Goal: Obtain resource: Obtain resource

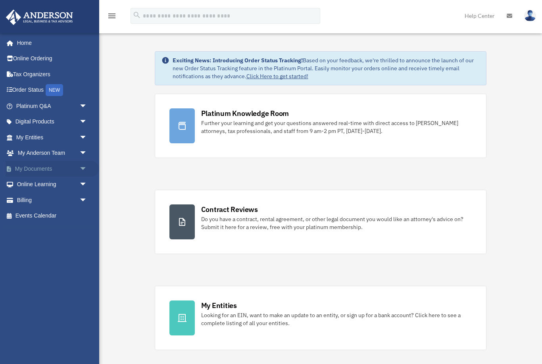
click at [80, 166] on span "arrow_drop_down" at bounding box center [87, 169] width 16 height 16
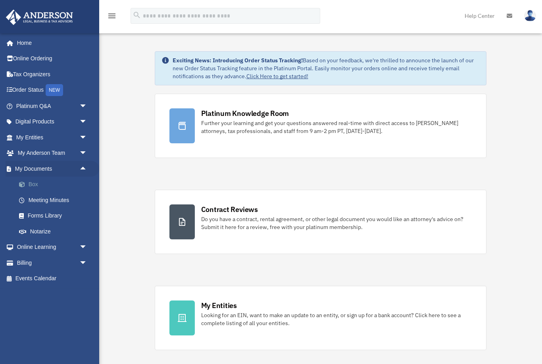
click at [74, 184] on link "Box" at bounding box center [55, 184] width 88 height 16
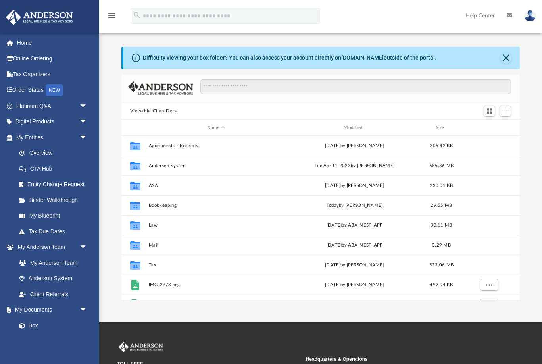
scroll to position [180, 398]
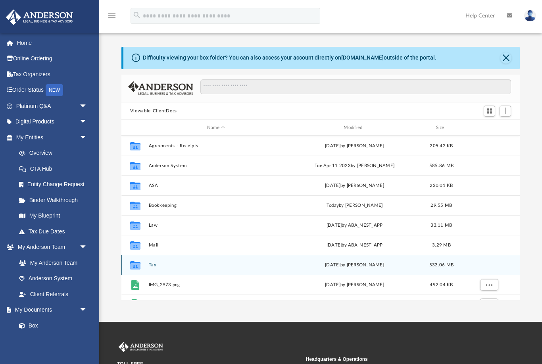
click at [155, 265] on button "Tax" at bounding box center [215, 264] width 135 height 5
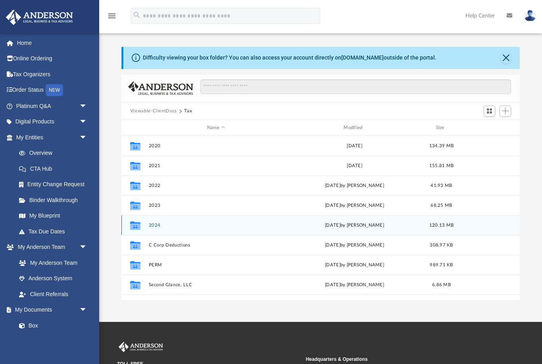
click at [158, 223] on button "2024" at bounding box center [215, 224] width 135 height 5
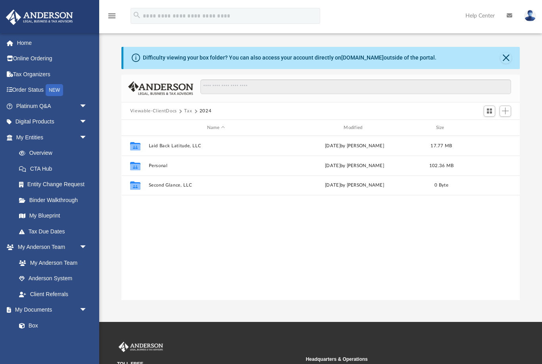
click at [152, 108] on button "Viewable-ClientDocs" at bounding box center [153, 110] width 47 height 7
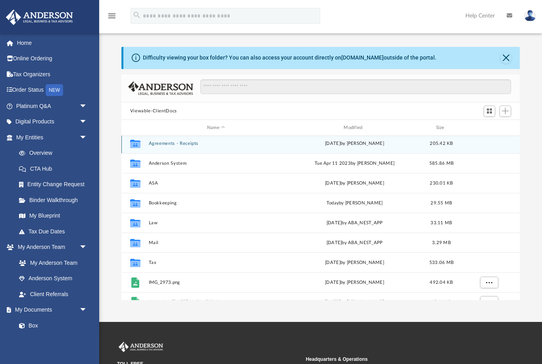
scroll to position [10, 0]
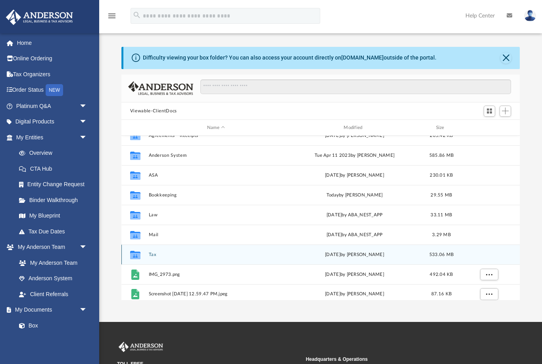
click at [184, 254] on button "Tax" at bounding box center [215, 254] width 135 height 5
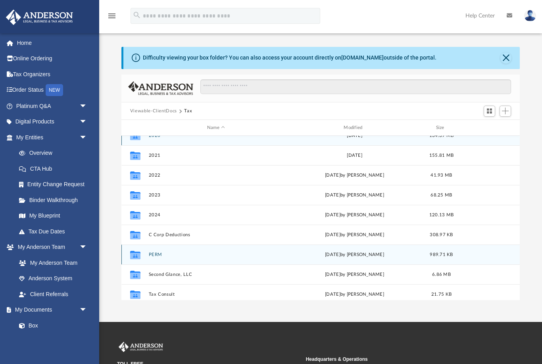
scroll to position [0, 0]
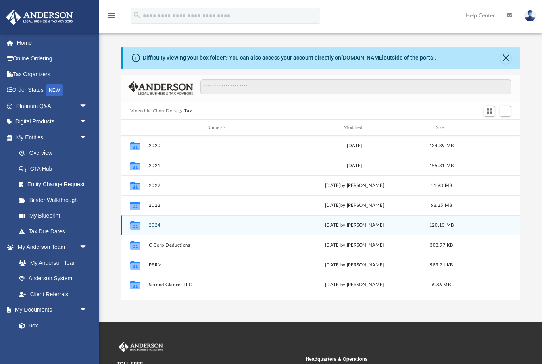
click at [197, 226] on button "2024" at bounding box center [215, 224] width 135 height 5
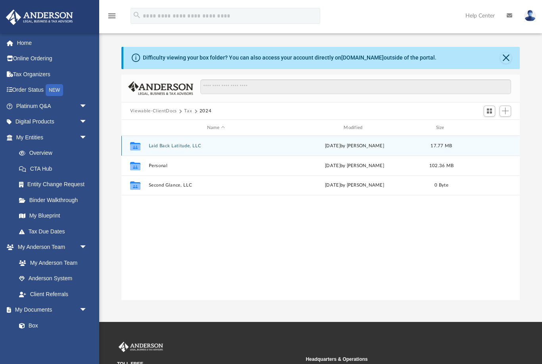
click at [215, 145] on button "Laid Back Latitude, LLC" at bounding box center [215, 145] width 135 height 5
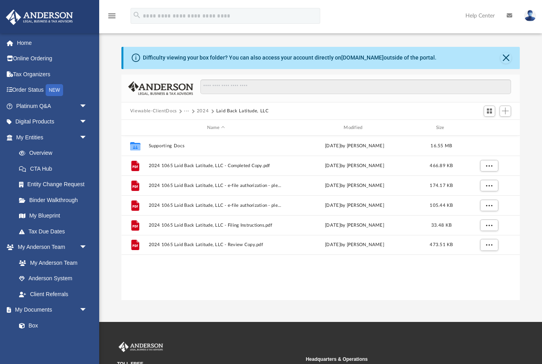
click at [149, 111] on button "Viewable-ClientDocs" at bounding box center [153, 110] width 47 height 7
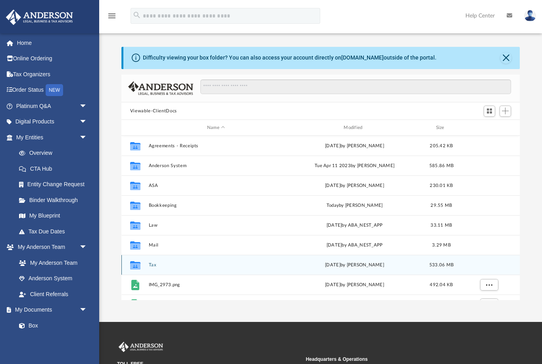
click at [177, 265] on button "Tax" at bounding box center [215, 264] width 135 height 5
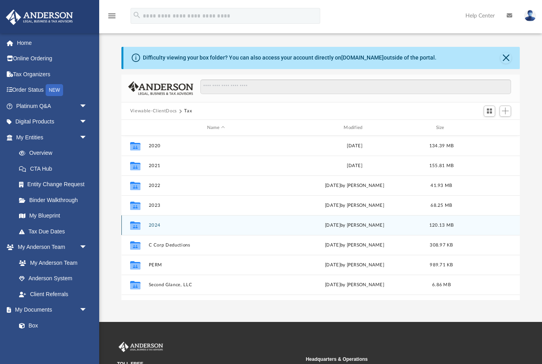
click at [185, 224] on button "2024" at bounding box center [215, 224] width 135 height 5
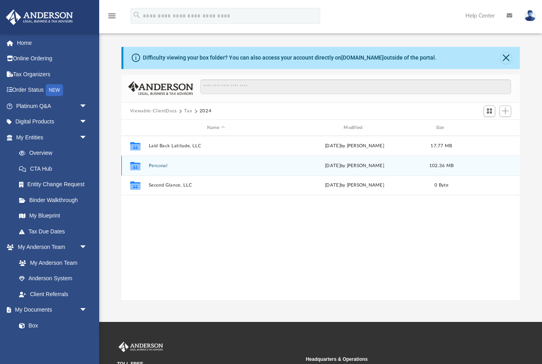
click at [182, 166] on button "Personal" at bounding box center [215, 165] width 135 height 5
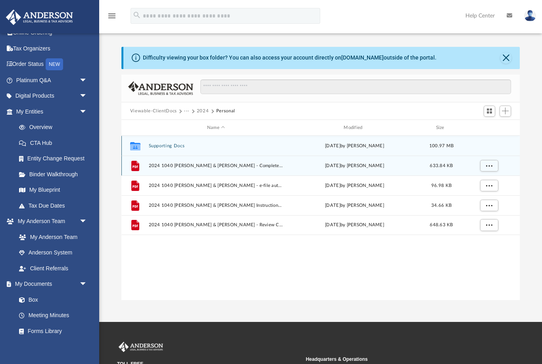
scroll to position [25, 0]
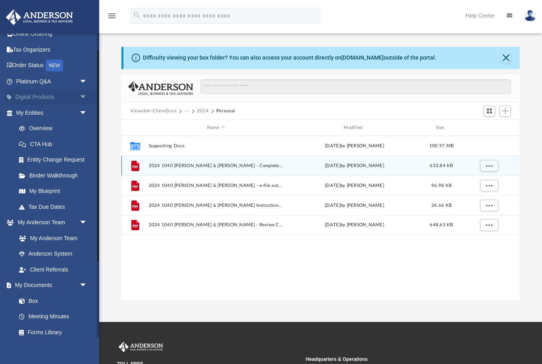
click at [83, 95] on span "arrow_drop_down" at bounding box center [87, 97] width 16 height 16
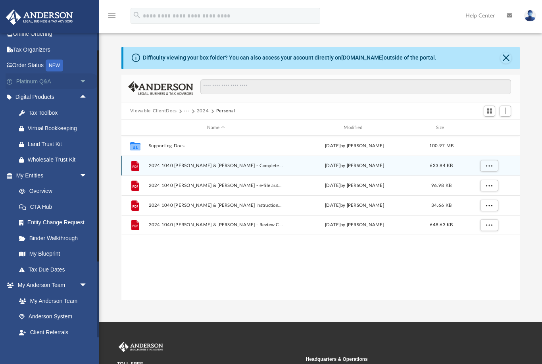
click at [82, 77] on span "arrow_drop_down" at bounding box center [87, 81] width 16 height 16
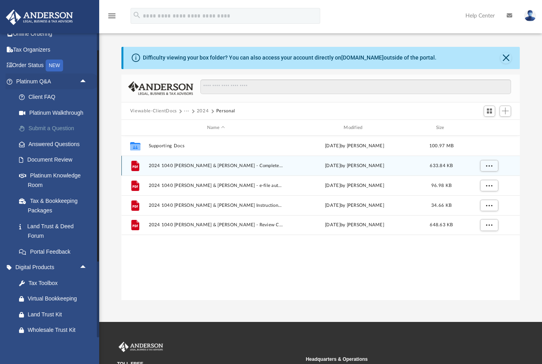
click at [71, 128] on link "Submit a Question" at bounding box center [55, 129] width 88 height 16
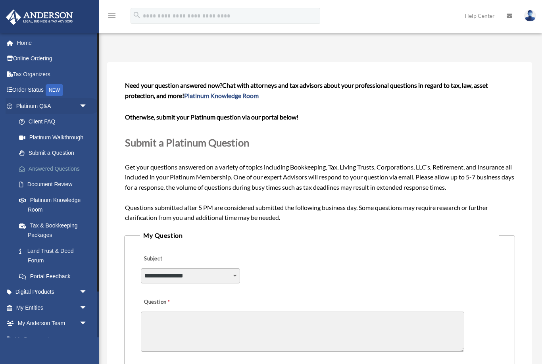
click at [68, 167] on link "Answered Questions" at bounding box center [55, 169] width 88 height 16
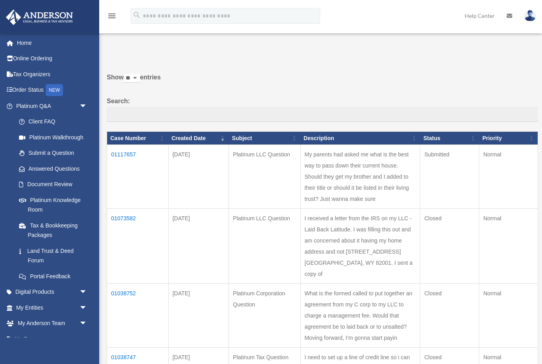
click at [376, 210] on td "I received a letter from the IRS on my LLC -Laid Back Latitude. I was filling t…" at bounding box center [360, 246] width 120 height 75
click at [122, 209] on td "01073582" at bounding box center [137, 246] width 61 height 75
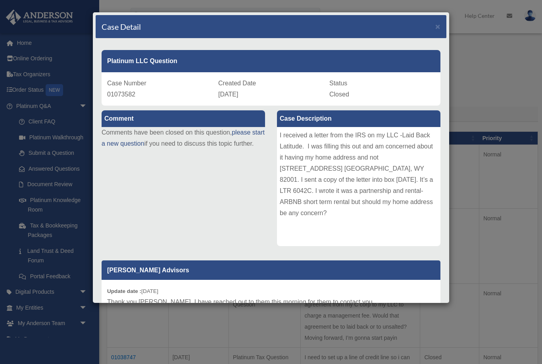
click at [447, 27] on div "Case Detail × Platinum LLC Question Case Number 01073582 Created Date August 11…" at bounding box center [270, 157] width 357 height 291
click at [439, 25] on span "×" at bounding box center [437, 26] width 5 height 9
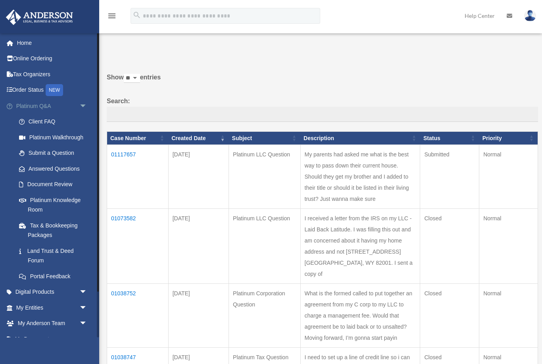
click at [88, 105] on span "arrow_drop_down" at bounding box center [87, 106] width 16 height 16
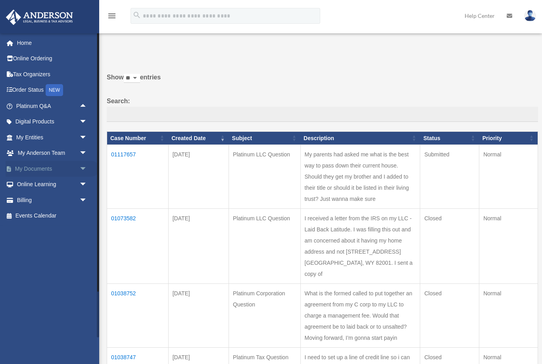
click at [84, 166] on span "arrow_drop_down" at bounding box center [87, 169] width 16 height 16
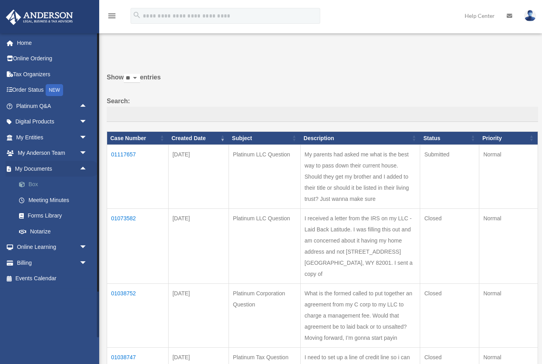
click at [62, 181] on link "Box" at bounding box center [55, 184] width 88 height 16
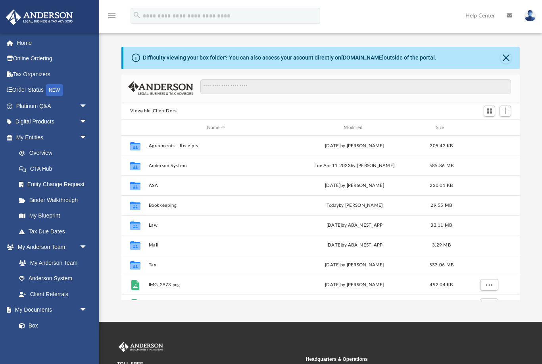
scroll to position [0, 0]
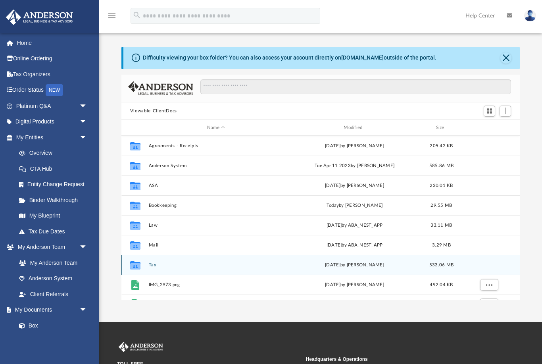
click at [153, 264] on button "Tax" at bounding box center [215, 264] width 135 height 5
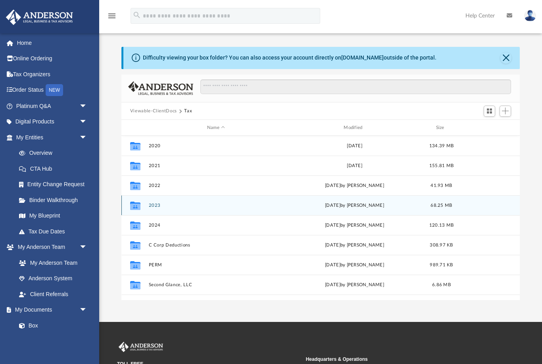
click at [153, 203] on button "2023" at bounding box center [215, 205] width 135 height 5
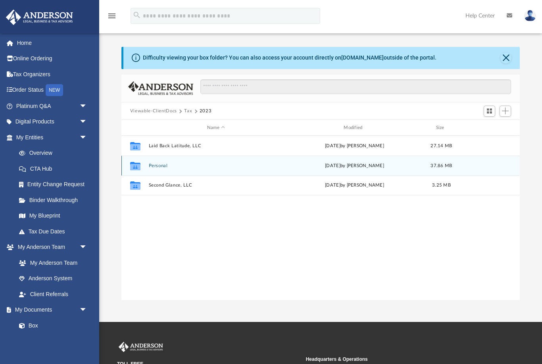
click at [156, 167] on button "Personal" at bounding box center [215, 165] width 135 height 5
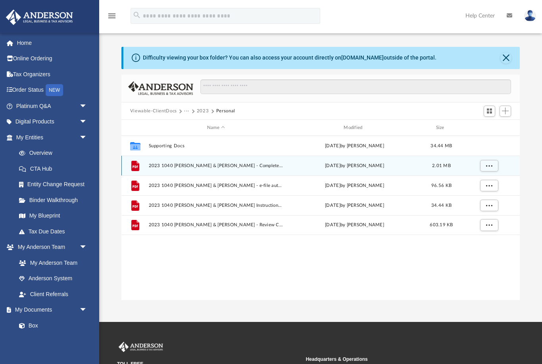
click at [182, 167] on span "2023 1040 [PERSON_NAME] & [PERSON_NAME] - Completed Copy.pdf" at bounding box center [215, 165] width 135 height 5
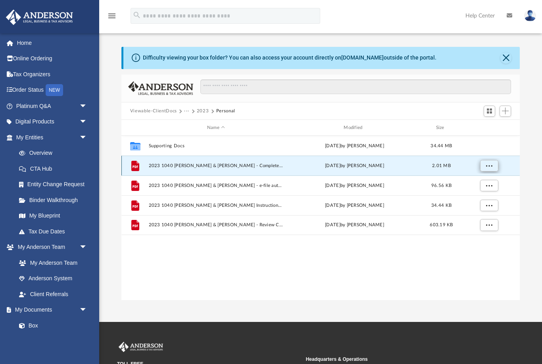
click at [487, 167] on span "More options" at bounding box center [488, 165] width 6 height 4
click at [487, 180] on li "Preview" at bounding box center [481, 181] width 23 height 8
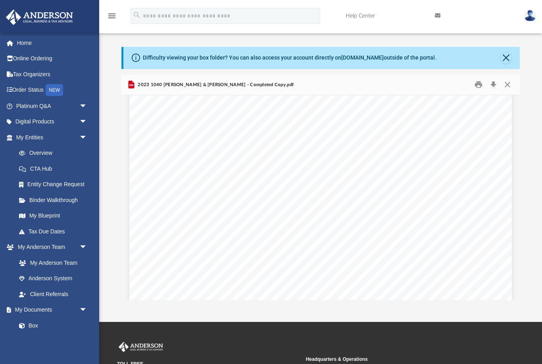
scroll to position [4183, 0]
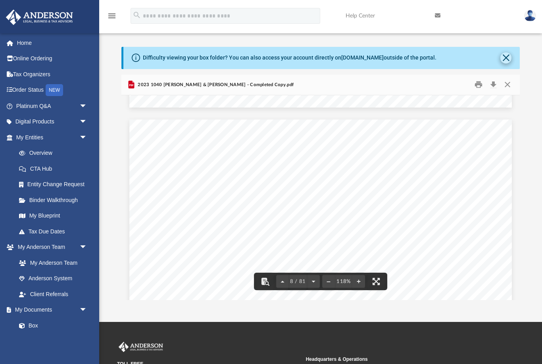
click at [508, 58] on button "Close" at bounding box center [505, 57] width 11 height 11
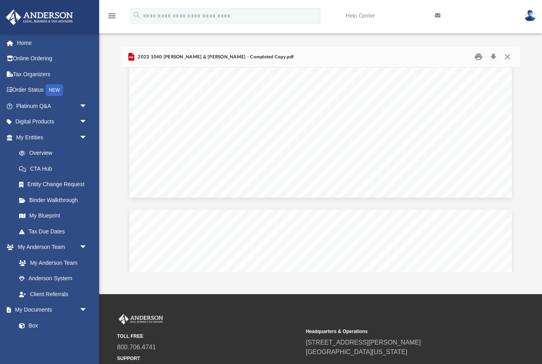
scroll to position [3405, 0]
click at [508, 57] on button "Close" at bounding box center [507, 57] width 14 height 12
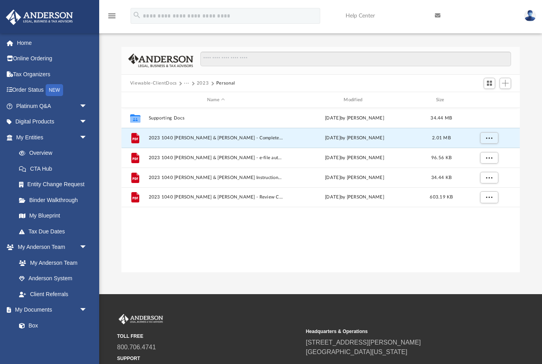
click at [150, 82] on button "Viewable-ClientDocs" at bounding box center [153, 83] width 47 height 7
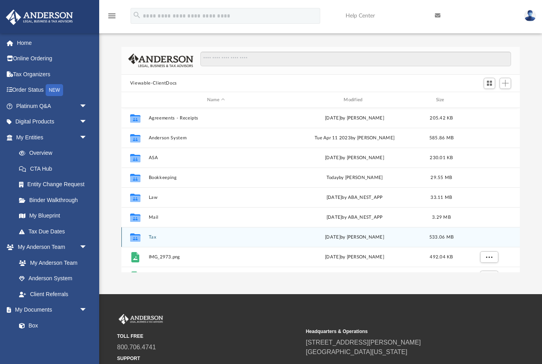
click at [152, 236] on button "Tax" at bounding box center [215, 236] width 135 height 5
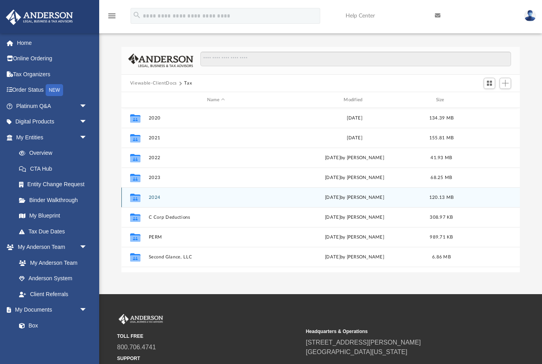
click at [155, 197] on button "2024" at bounding box center [215, 197] width 135 height 5
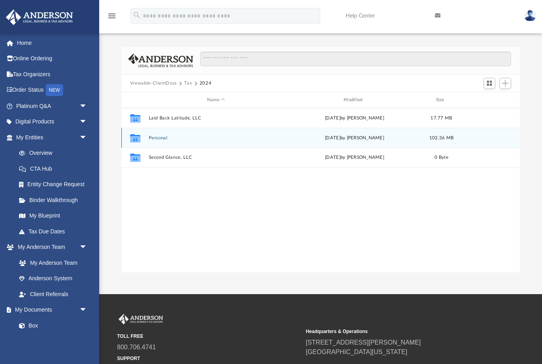
click at [159, 137] on button "Personal" at bounding box center [215, 137] width 135 height 5
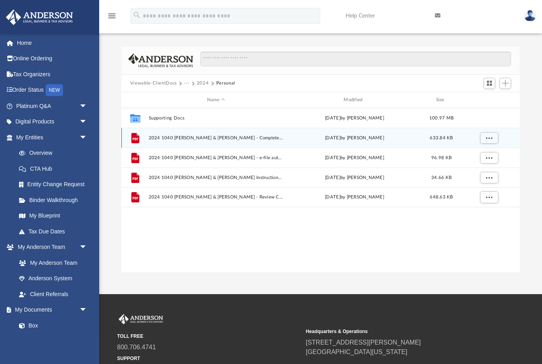
click at [245, 137] on span "2024 1040 Tait, Shaun & Melissa - Completed Copy.pdf" at bounding box center [215, 137] width 135 height 5
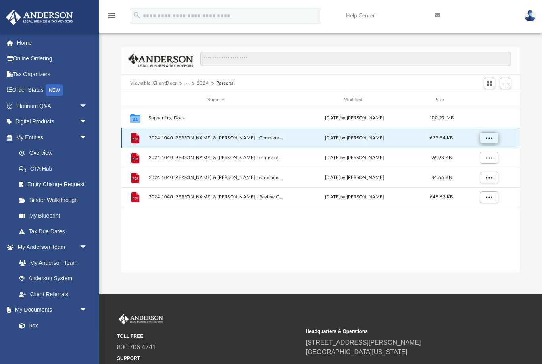
click at [489, 136] on span "More options" at bounding box center [488, 138] width 6 height 4
click at [481, 154] on li "Preview" at bounding box center [481, 153] width 23 height 8
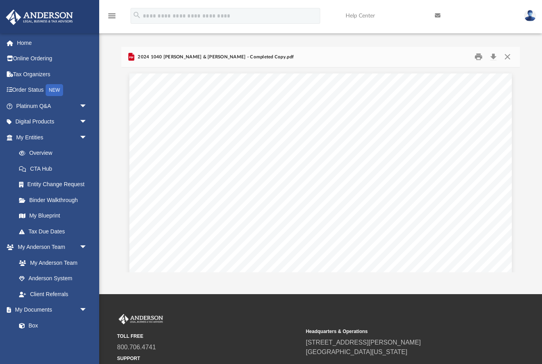
scroll to position [1013, 0]
click at [506, 58] on button "Close" at bounding box center [507, 57] width 14 height 12
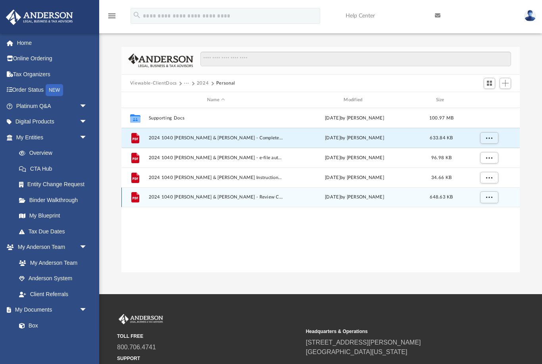
click at [212, 195] on span "2024 1040 Tait, Shaun & Melissa - Review Copy.pdf" at bounding box center [215, 197] width 135 height 5
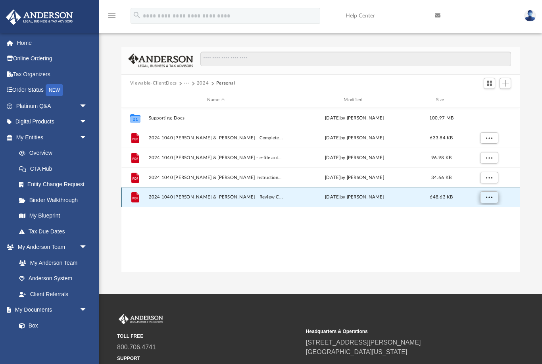
click at [490, 198] on span "More options" at bounding box center [488, 197] width 6 height 4
click at [486, 213] on li "Preview" at bounding box center [481, 213] width 23 height 8
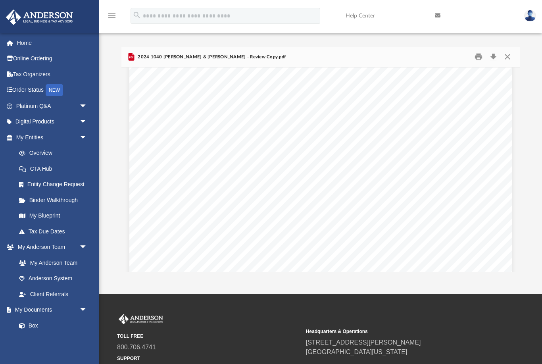
scroll to position [6060, 0]
